Goal: Task Accomplishment & Management: Manage account settings

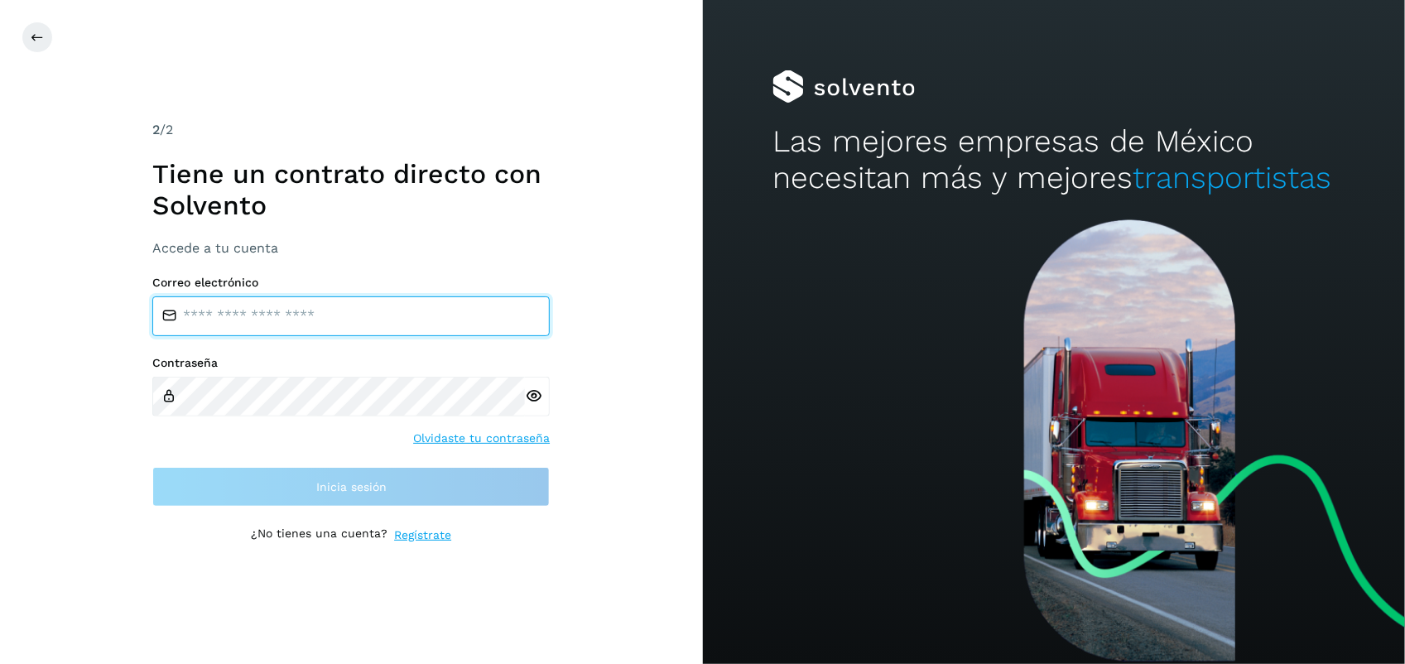
click at [249, 324] on input "email" at bounding box center [350, 316] width 397 height 40
type input "**********"
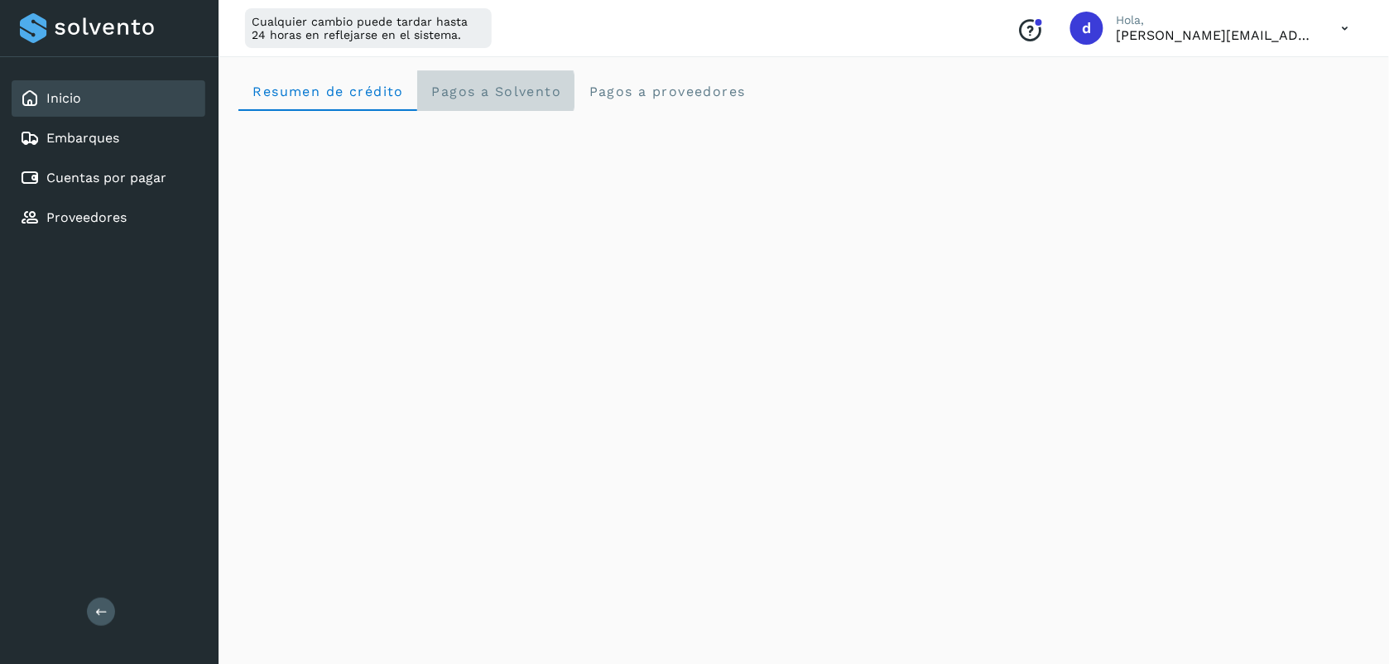
click at [453, 108] on Solvento "Pagos a Solvento" at bounding box center [495, 91] width 157 height 40
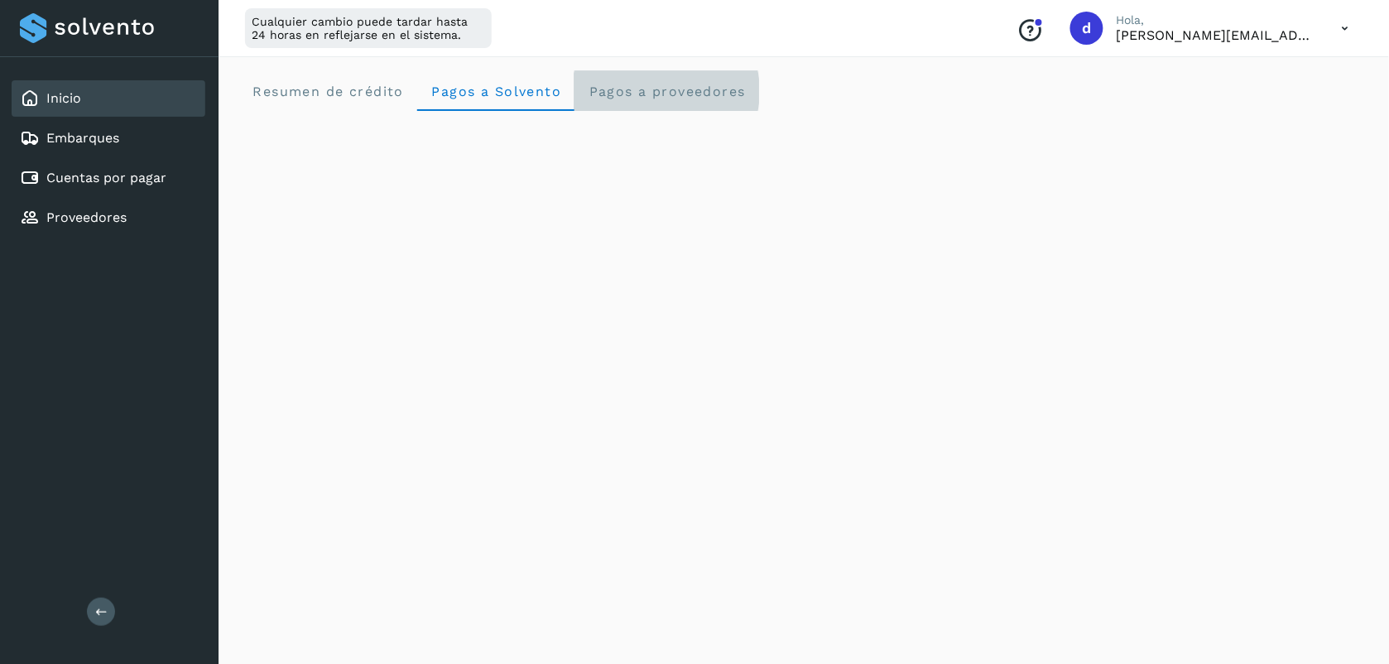
click at [613, 96] on span "Pagos a proveedores" at bounding box center [667, 92] width 158 height 16
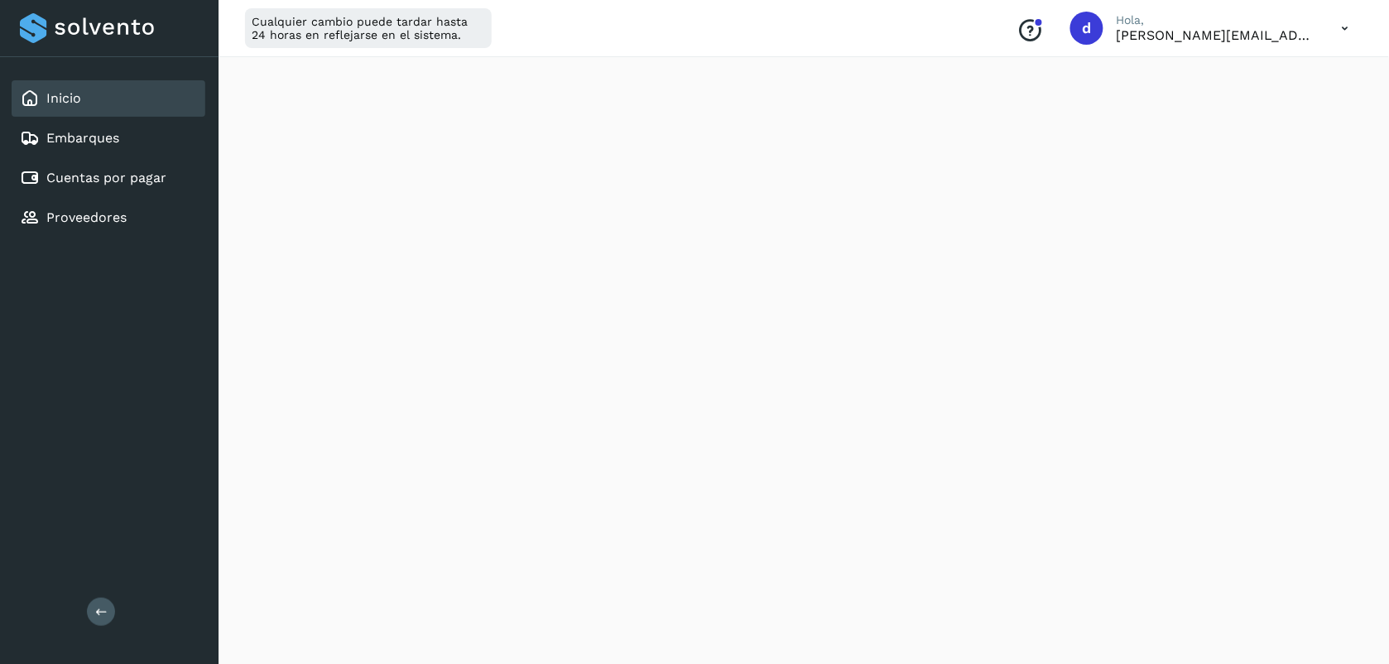
scroll to position [697, 0]
click at [123, 176] on link "Cuentas por pagar" at bounding box center [106, 178] width 120 height 16
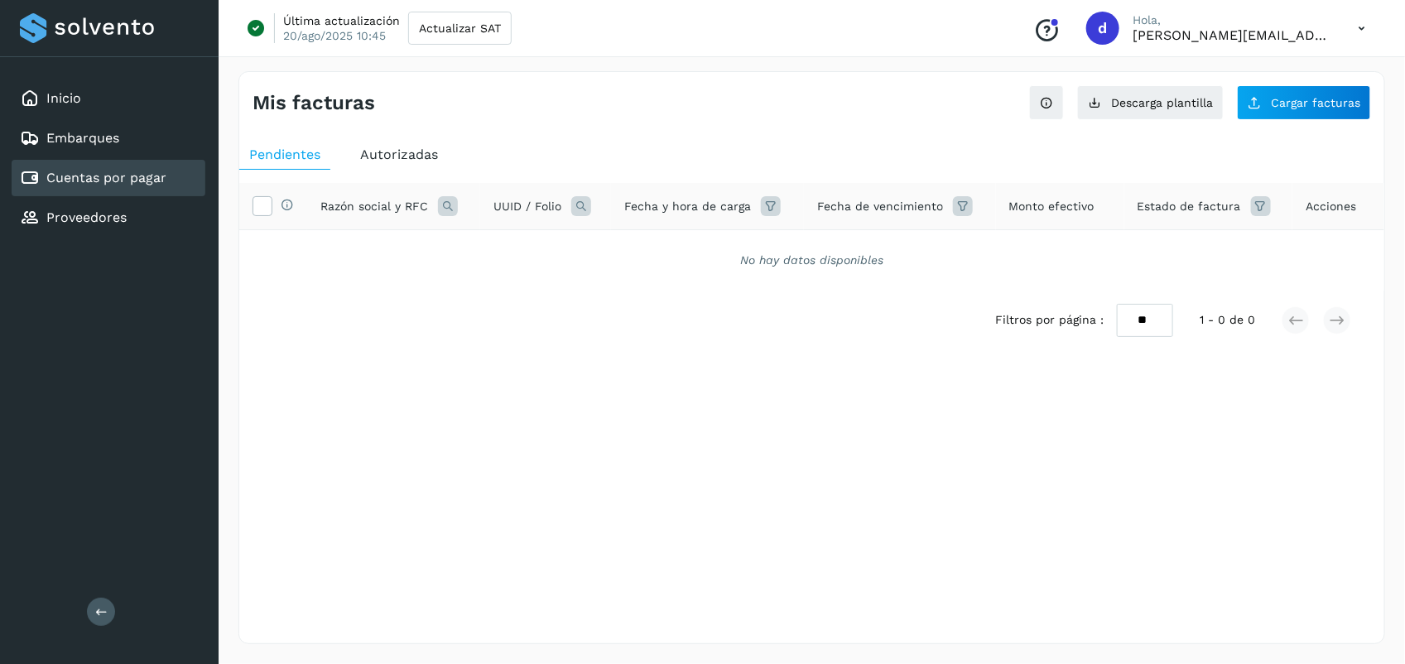
click at [1359, 27] on icon at bounding box center [1361, 29] width 34 height 34
click at [1225, 106] on div "Cerrar sesión" at bounding box center [1279, 106] width 197 height 31
